Goal: Task Accomplishment & Management: Use online tool/utility

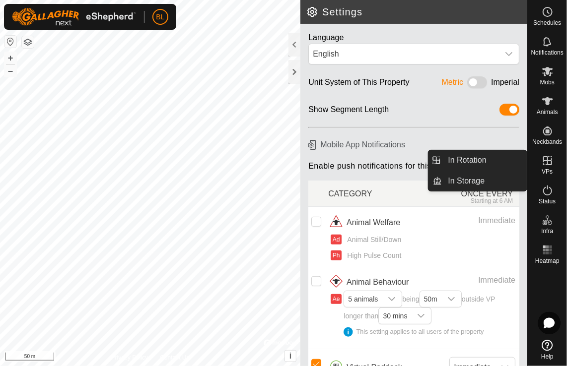
click at [547, 160] on icon at bounding box center [547, 160] width 9 height 9
click at [468, 156] on link "In Rotation" at bounding box center [484, 160] width 85 height 20
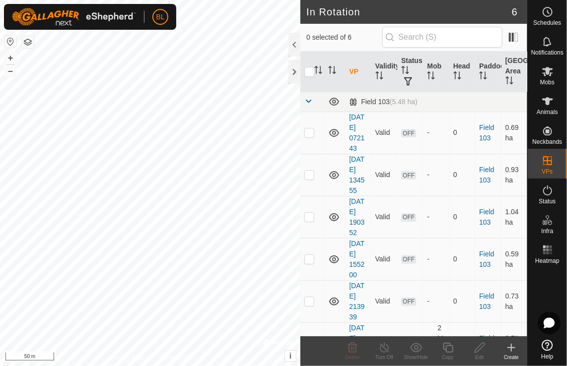
click at [511, 346] on icon at bounding box center [511, 347] width 0 height 7
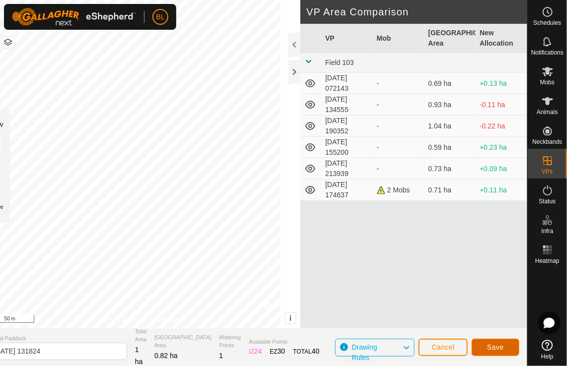
click at [508, 351] on button "Save" at bounding box center [496, 347] width 48 height 17
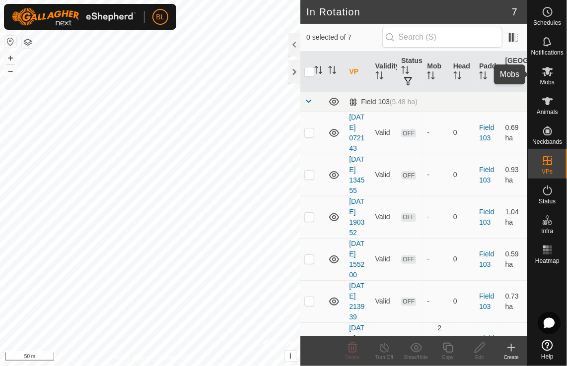
click at [552, 76] on icon at bounding box center [548, 72] width 12 height 12
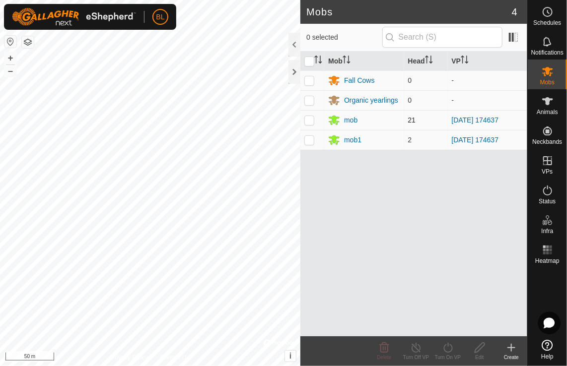
click at [310, 118] on p-checkbox at bounding box center [309, 120] width 10 height 8
checkbox input "true"
click at [306, 140] on p-checkbox at bounding box center [309, 140] width 10 height 8
checkbox input "true"
click at [447, 348] on icon at bounding box center [448, 348] width 12 height 12
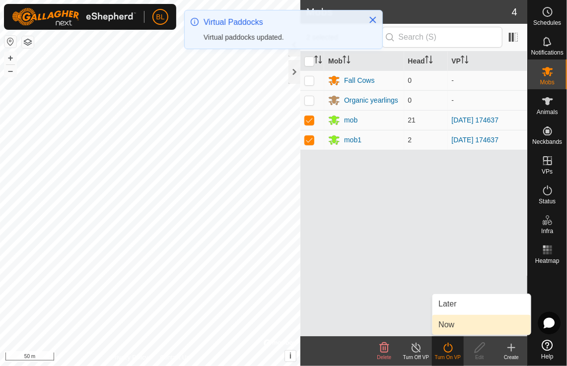
click at [449, 327] on link "Now" at bounding box center [481, 325] width 98 height 20
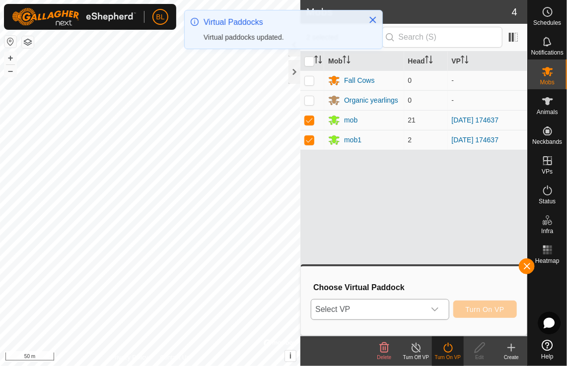
click at [438, 310] on icon "dropdown trigger" at bounding box center [434, 310] width 7 height 4
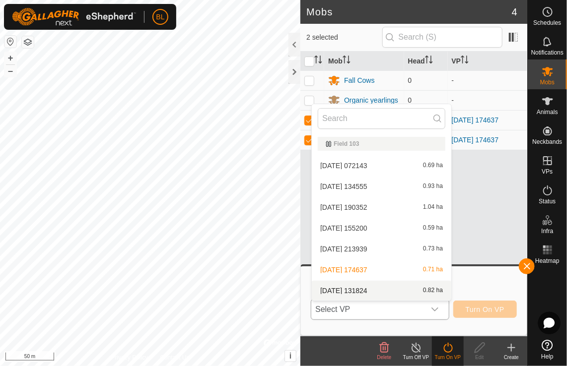
click at [431, 288] on li "[DATE] 131824 0.82 ha" at bounding box center [381, 291] width 139 height 20
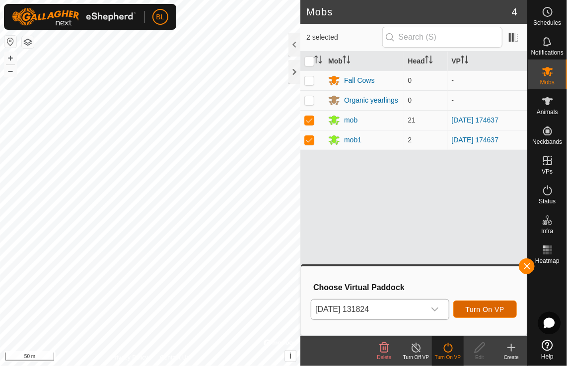
click at [496, 310] on span "Turn On VP" at bounding box center [485, 310] width 39 height 8
